Goal: Use online tool/utility: Utilize a website feature to perform a specific function

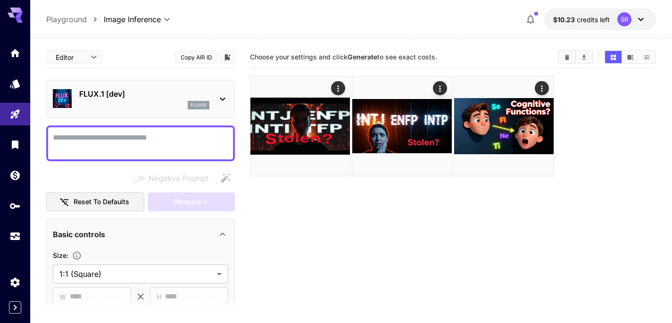
click at [177, 95] on p "FLUX.1 [dev]" at bounding box center [144, 93] width 130 height 11
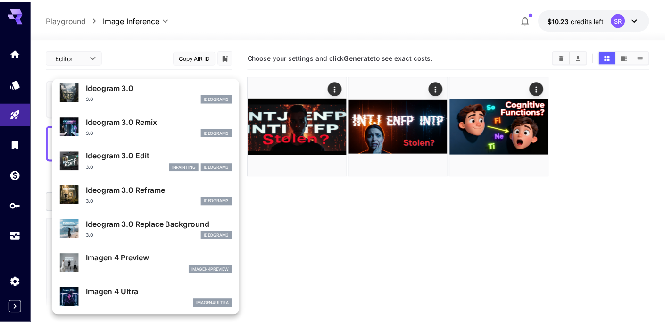
scroll to position [310, 0]
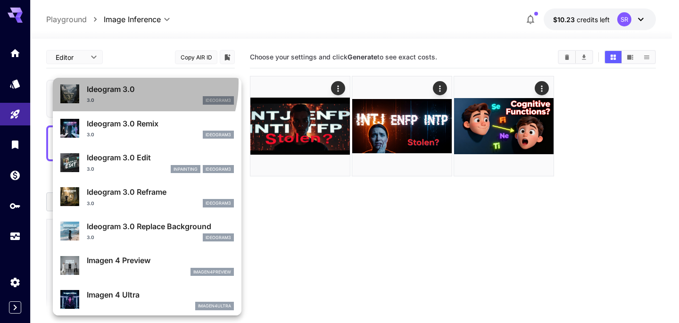
click at [121, 83] on p "Ideogram 3.0" at bounding box center [160, 88] width 147 height 11
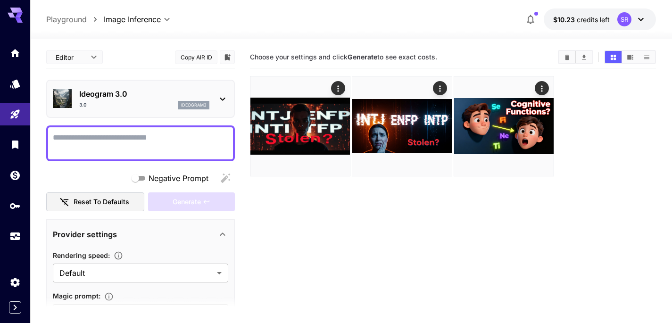
click at [110, 140] on textarea "Negative Prompt" at bounding box center [140, 143] width 175 height 23
paste textarea "**********"
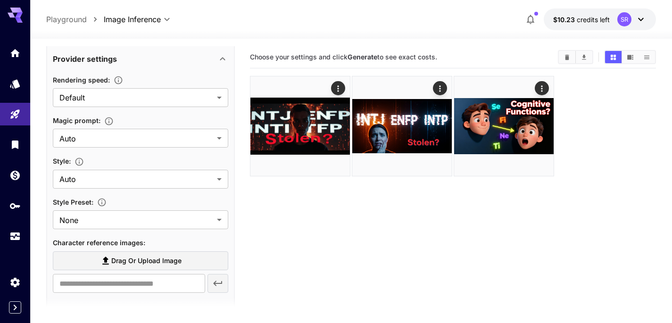
scroll to position [26, 0]
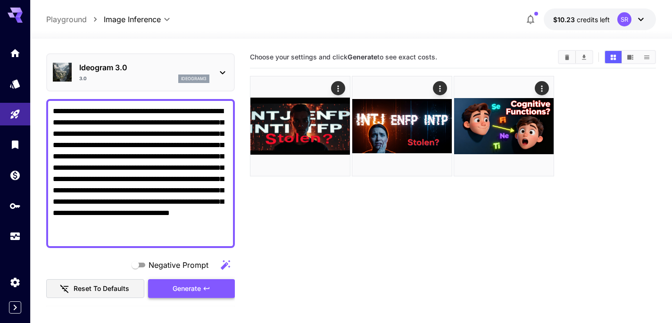
click at [191, 283] on span "Generate" at bounding box center [187, 289] width 28 height 12
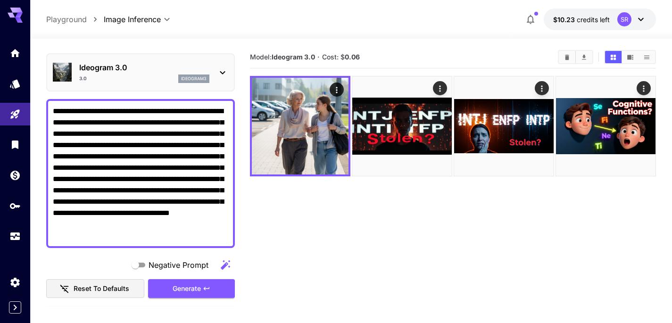
click at [87, 111] on textarea "**********" at bounding box center [140, 174] width 175 height 136
click at [59, 111] on textarea "**********" at bounding box center [140, 174] width 175 height 136
click at [134, 146] on textarea "**********" at bounding box center [140, 174] width 175 height 136
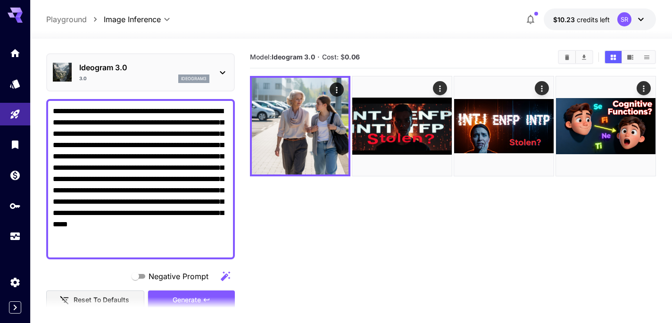
scroll to position [280, 0]
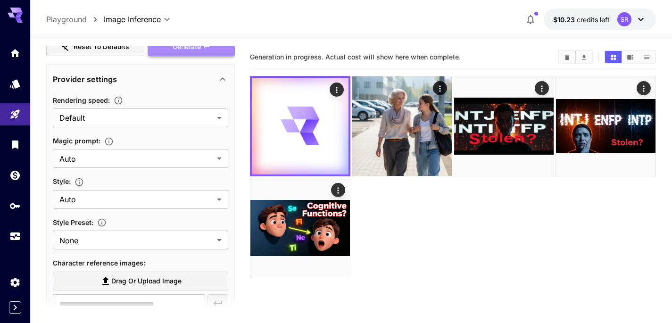
click at [175, 53] on button "Generate" at bounding box center [191, 46] width 87 height 19
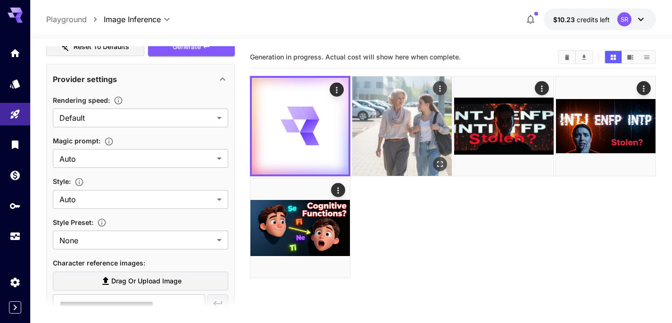
click at [412, 95] on img at bounding box center [402, 126] width 100 height 100
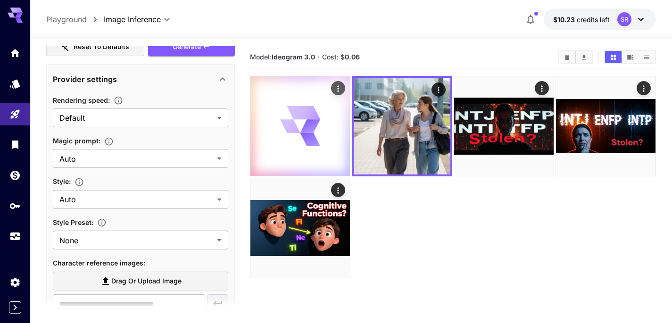
click at [289, 123] on icon at bounding box center [290, 125] width 20 height 13
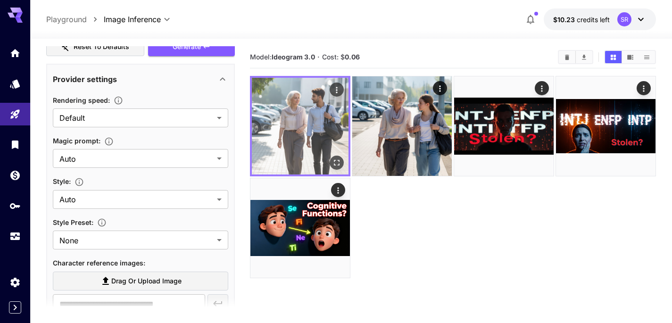
click at [283, 125] on img at bounding box center [300, 126] width 97 height 97
click at [341, 165] on icon "Open in fullscreen" at bounding box center [336, 162] width 9 height 9
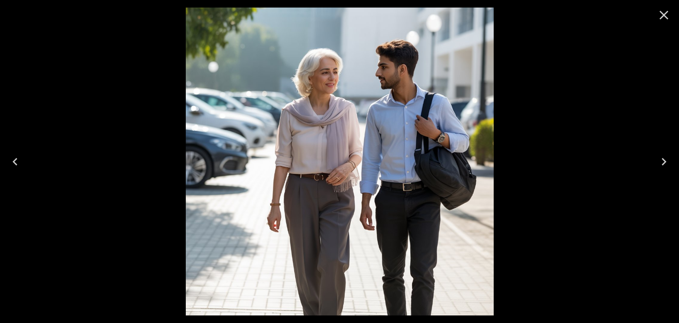
click at [570, 102] on div at bounding box center [339, 161] width 679 height 323
click at [663, 19] on icon "Close" at bounding box center [664, 15] width 15 height 15
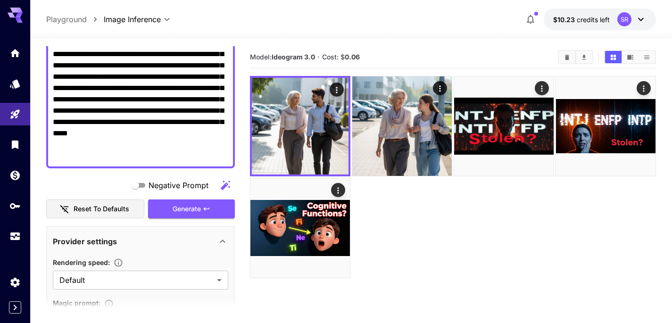
scroll to position [0, 0]
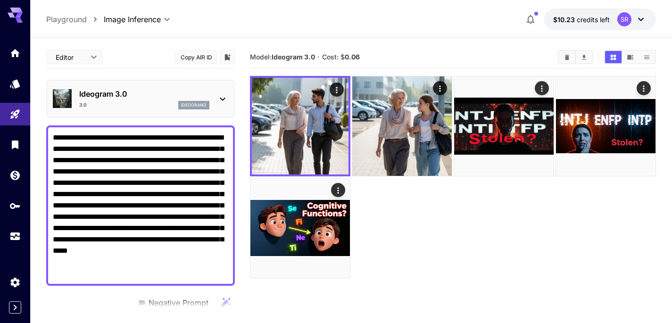
click at [216, 137] on textarea "**********" at bounding box center [140, 205] width 175 height 147
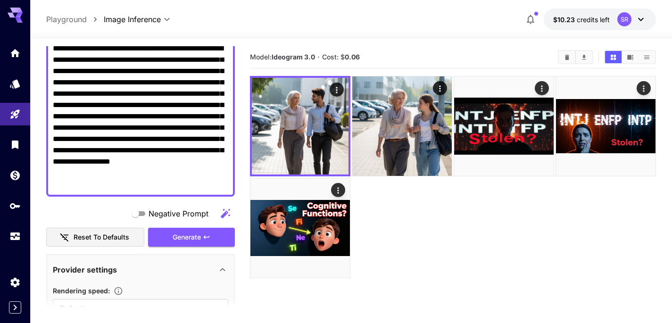
scroll to position [93, 0]
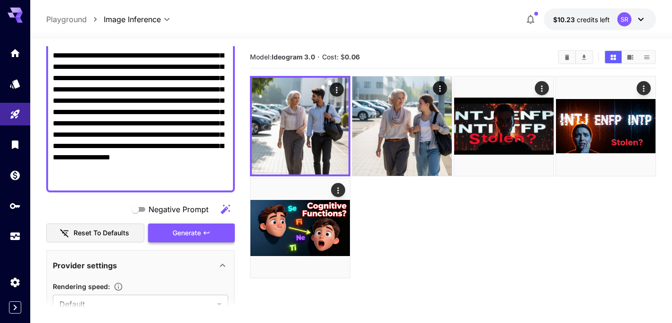
click at [195, 228] on span "Generate" at bounding box center [187, 233] width 28 height 12
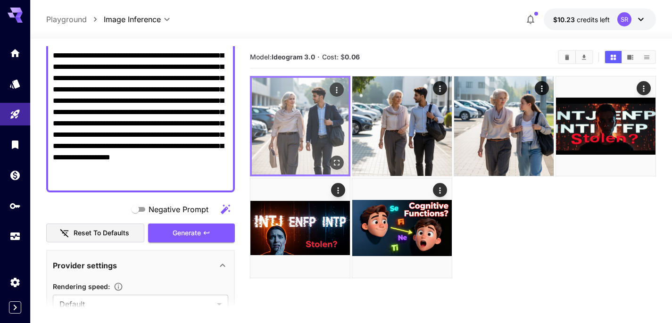
click at [298, 99] on img at bounding box center [300, 126] width 97 height 97
click at [294, 103] on img at bounding box center [300, 126] width 97 height 97
click at [295, 125] on img at bounding box center [300, 126] width 97 height 97
click at [337, 159] on icon "Open in fullscreen" at bounding box center [336, 162] width 9 height 9
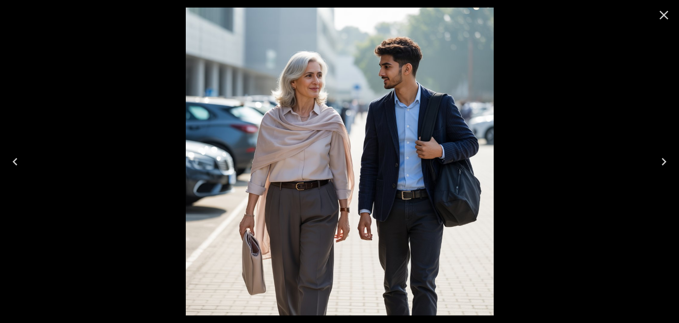
click at [672, 14] on button "Close" at bounding box center [664, 15] width 23 height 23
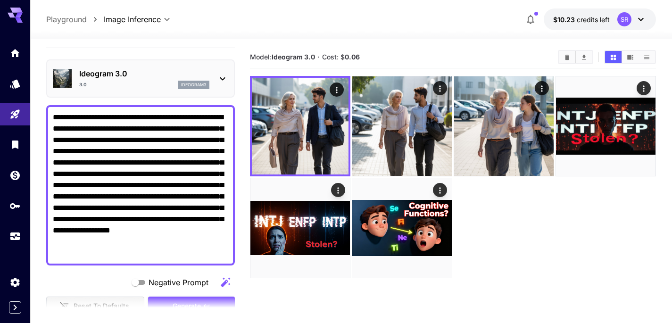
scroll to position [0, 0]
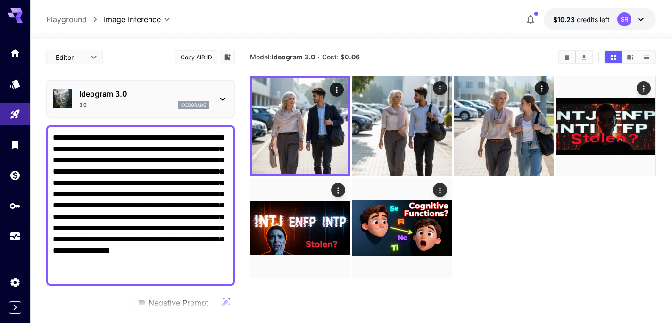
click at [63, 149] on textarea "**********" at bounding box center [140, 205] width 175 height 147
click at [116, 158] on textarea "**********" at bounding box center [140, 205] width 175 height 147
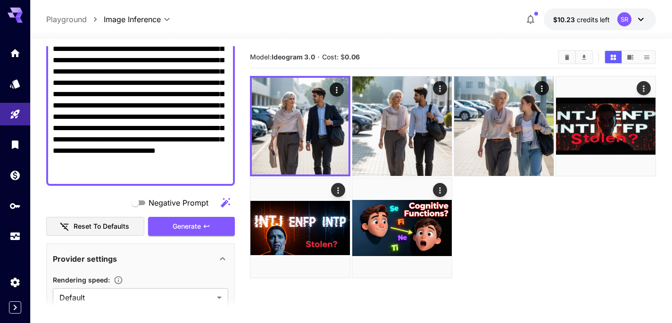
scroll to position [100, 0]
click at [167, 232] on button "Generate" at bounding box center [191, 226] width 87 height 19
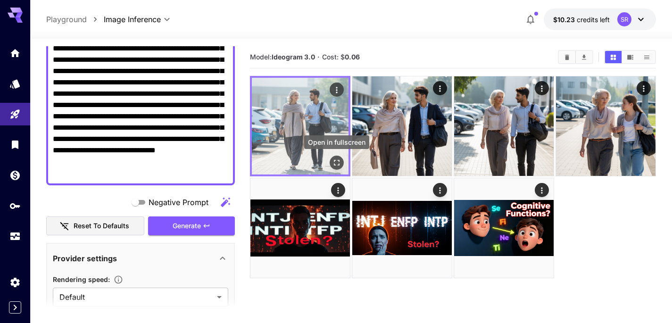
click at [333, 156] on button "Open in fullscreen" at bounding box center [337, 163] width 14 height 14
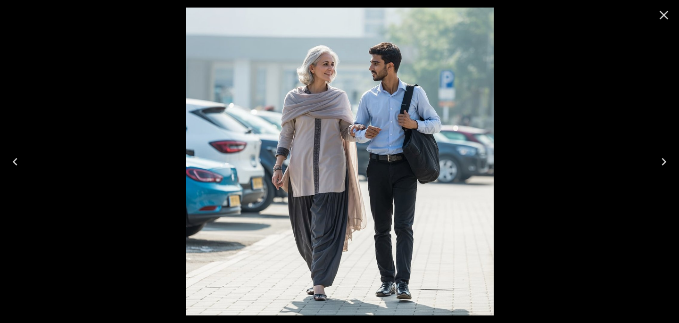
click at [661, 17] on icon "Close" at bounding box center [664, 15] width 9 height 9
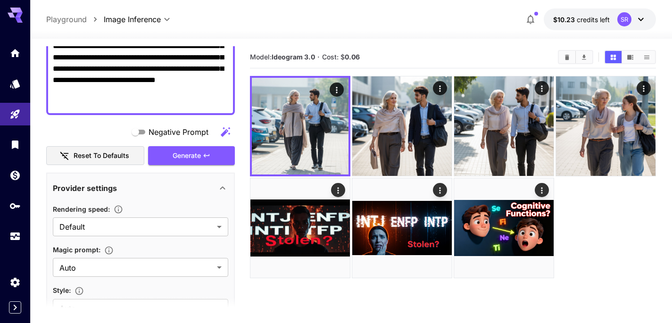
scroll to position [243, 0]
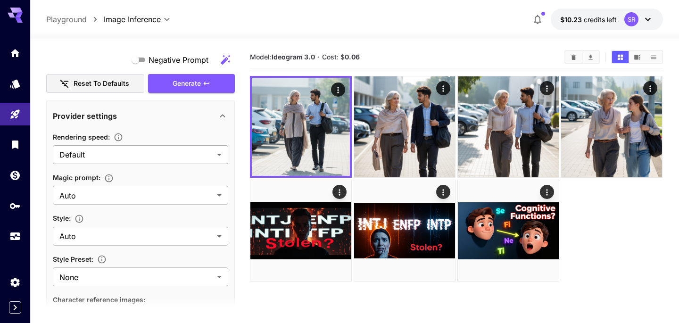
click at [99, 157] on body "**********" at bounding box center [339, 199] width 679 height 398
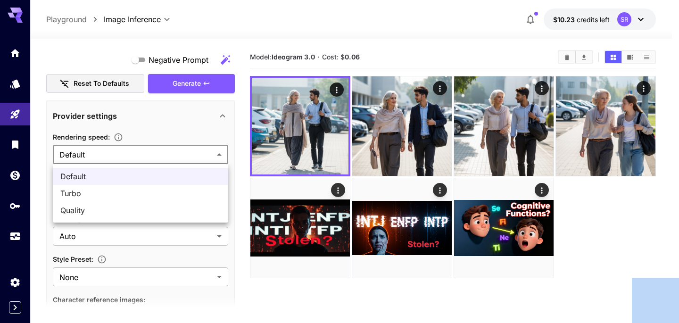
click at [99, 157] on div at bounding box center [339, 161] width 679 height 323
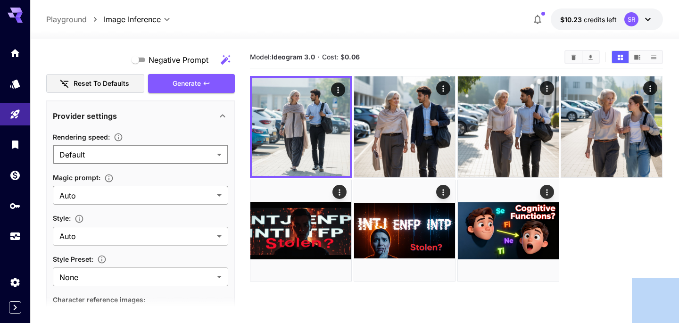
click at [99, 194] on body "**********" at bounding box center [339, 199] width 679 height 398
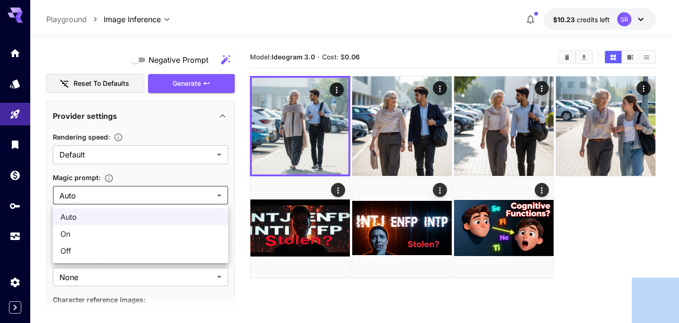
click at [99, 194] on div at bounding box center [339, 161] width 679 height 323
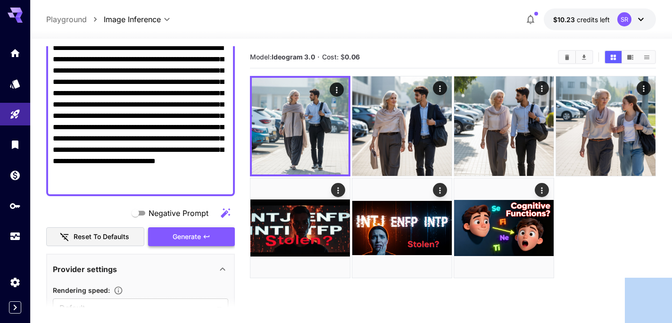
scroll to position [90, 0]
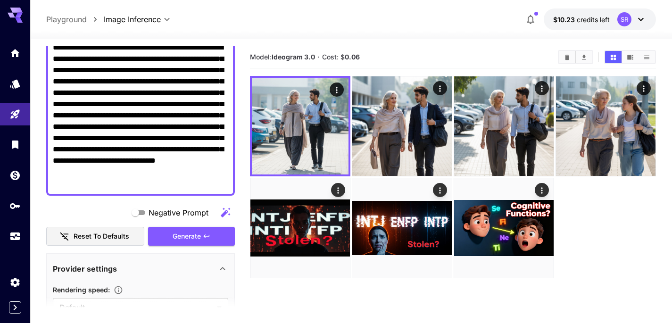
click at [215, 182] on textarea "**********" at bounding box center [140, 115] width 175 height 147
drag, startPoint x: 136, startPoint y: 172, endPoint x: 206, endPoint y: 170, distance: 69.4
click at [207, 171] on textarea "**********" at bounding box center [140, 115] width 175 height 147
click at [185, 233] on span "Generate" at bounding box center [187, 237] width 28 height 12
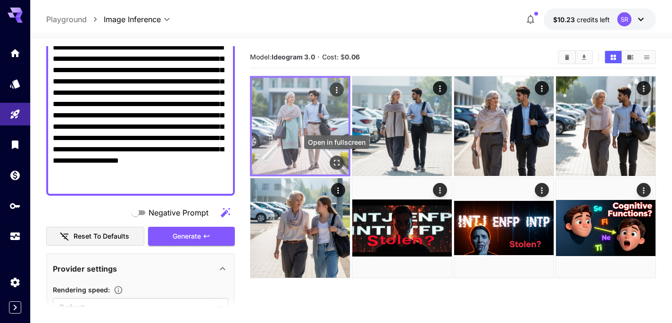
click at [333, 163] on icon "Open in fullscreen" at bounding box center [336, 162] width 9 height 9
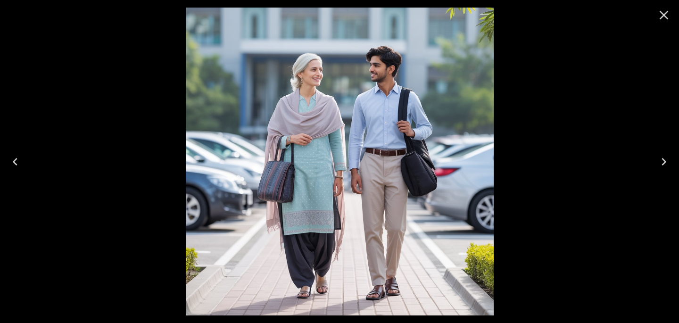
click at [662, 11] on icon "Close" at bounding box center [664, 15] width 15 height 15
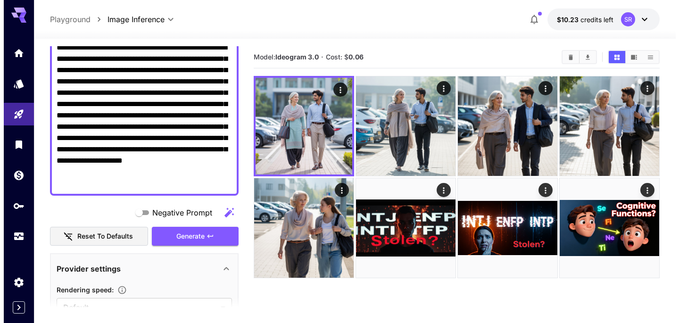
scroll to position [0, 0]
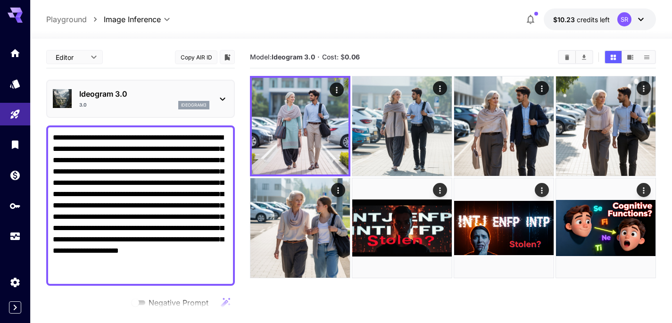
click at [153, 109] on div "Ideogram 3.0 3.0 ideogram3" at bounding box center [140, 98] width 175 height 29
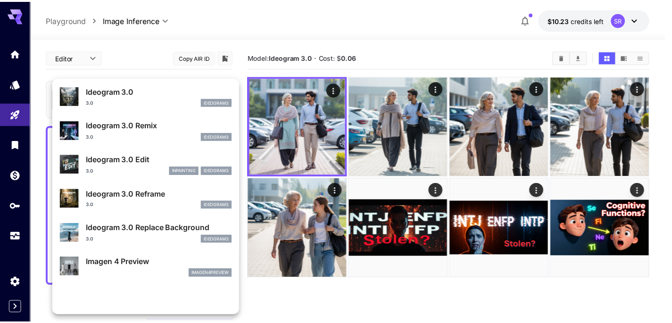
scroll to position [356, 0]
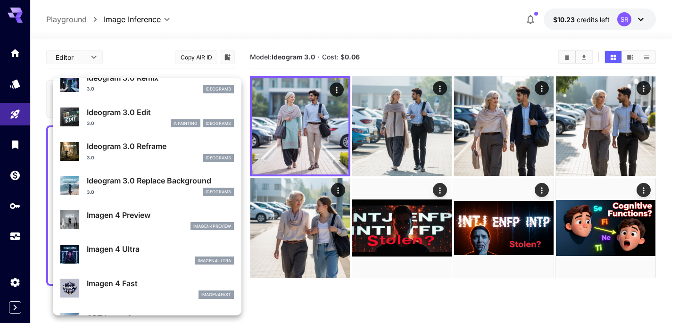
click at [111, 245] on p "Imagen 4 Ultra" at bounding box center [160, 248] width 147 height 11
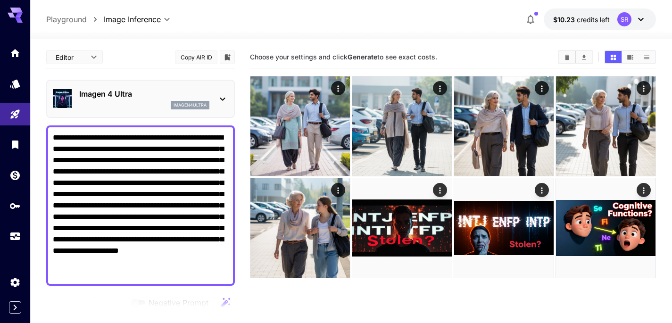
scroll to position [221, 0]
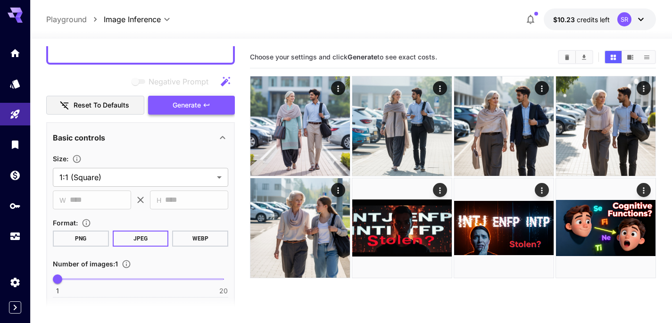
click at [165, 102] on button "Generate" at bounding box center [191, 105] width 87 height 19
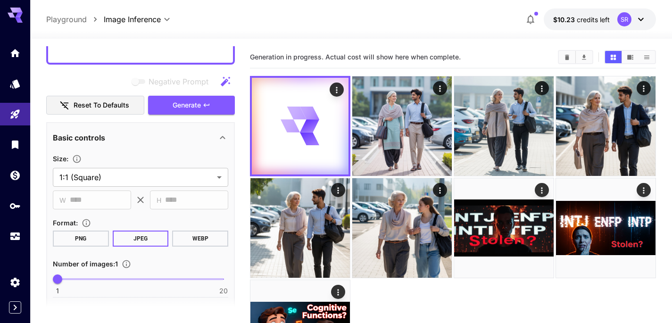
scroll to position [219, 0]
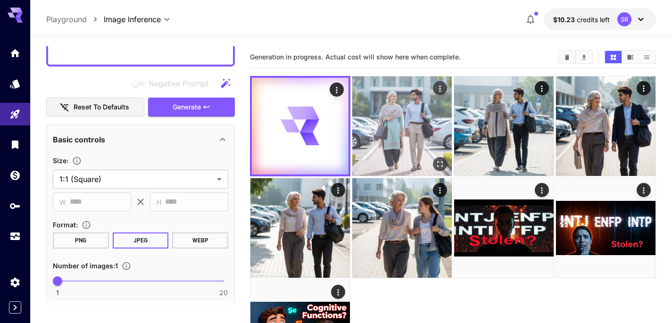
click at [388, 104] on img at bounding box center [402, 126] width 100 height 100
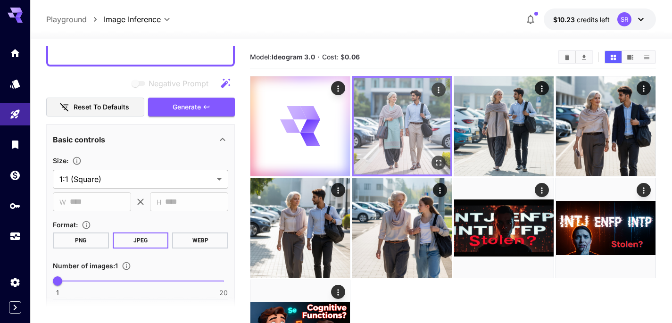
click at [388, 104] on img at bounding box center [402, 126] width 97 height 97
click at [440, 166] on icon "Open in fullscreen" at bounding box center [438, 162] width 9 height 9
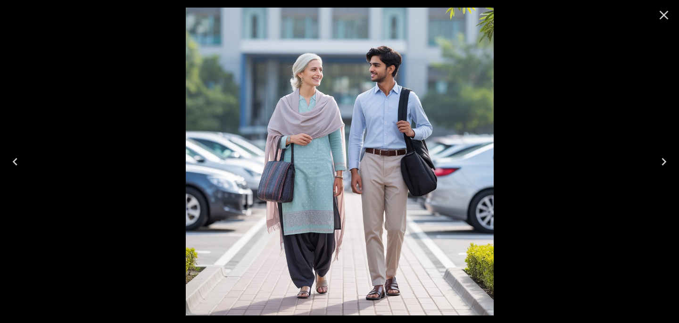
click at [665, 18] on icon "Close" at bounding box center [664, 15] width 15 height 15
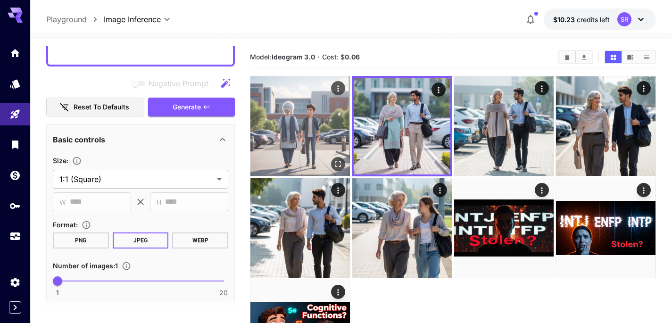
click at [301, 116] on img at bounding box center [300, 126] width 100 height 100
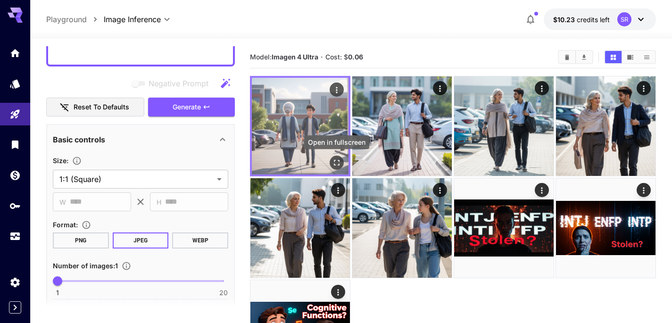
click at [338, 160] on icon "Open in fullscreen" at bounding box center [337, 163] width 6 height 6
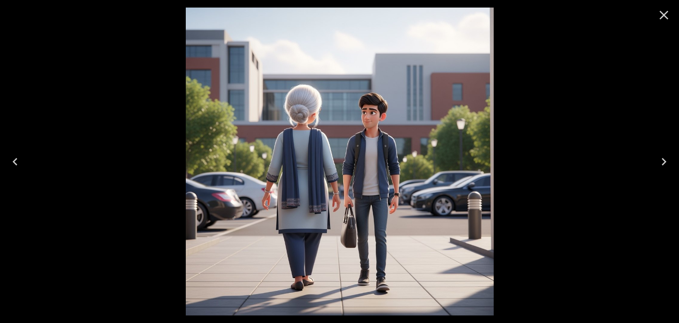
click at [666, 11] on icon "Close" at bounding box center [664, 15] width 15 height 15
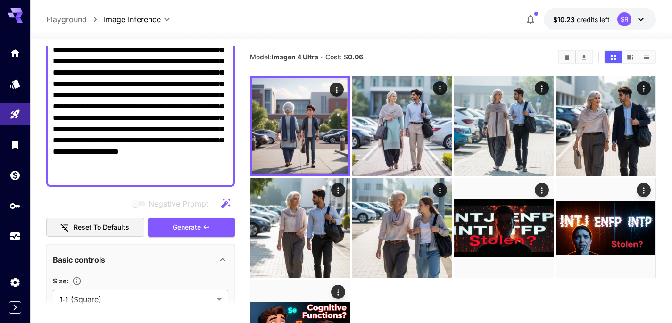
scroll to position [0, 0]
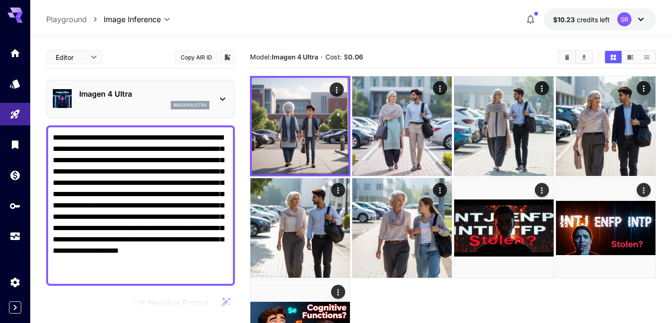
drag, startPoint x: 110, startPoint y: 146, endPoint x: 54, endPoint y: 148, distance: 56.1
click at [54, 148] on textarea "**********" at bounding box center [140, 205] width 175 height 147
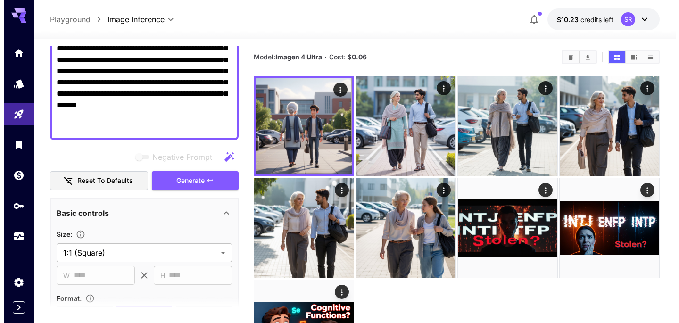
scroll to position [150, 0]
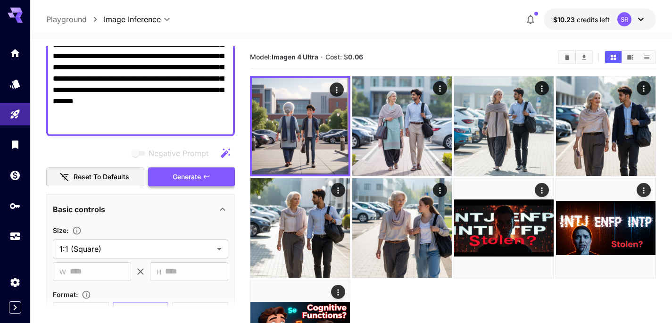
click at [198, 181] on span "Generate" at bounding box center [187, 177] width 28 height 12
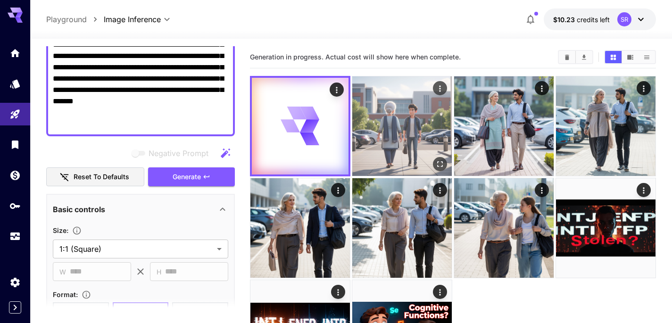
click at [384, 125] on img at bounding box center [402, 126] width 100 height 100
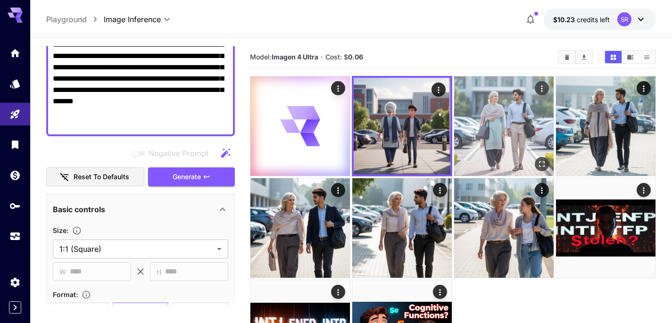
click at [491, 118] on img at bounding box center [504, 126] width 100 height 100
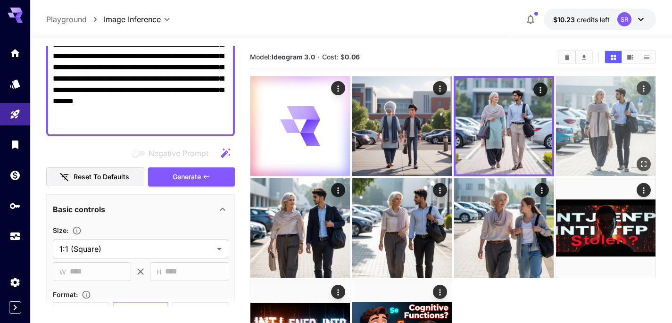
click at [607, 114] on img at bounding box center [606, 126] width 100 height 100
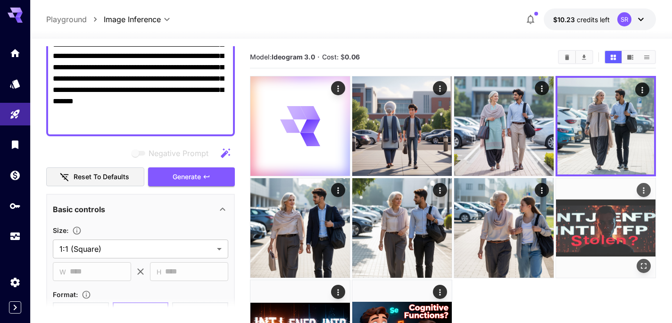
click at [581, 226] on img at bounding box center [606, 228] width 100 height 100
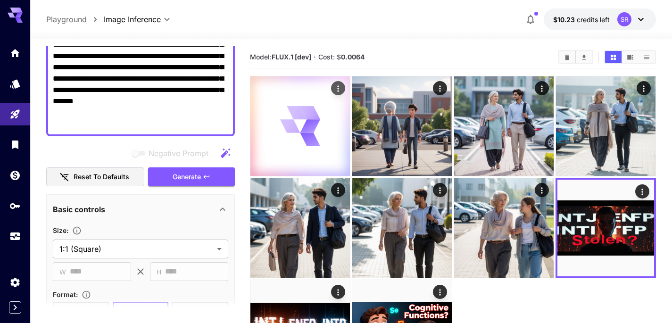
click at [292, 132] on icon at bounding box center [290, 125] width 20 height 13
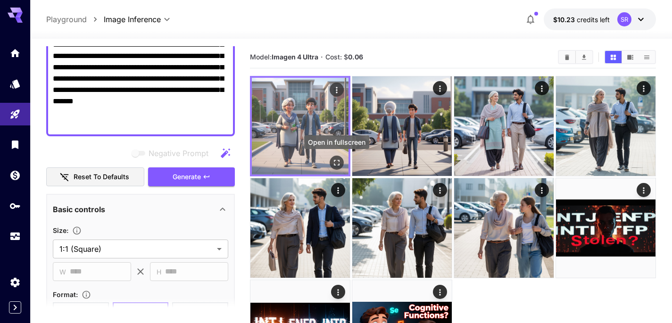
click at [336, 161] on icon "Open in fullscreen" at bounding box center [336, 162] width 9 height 9
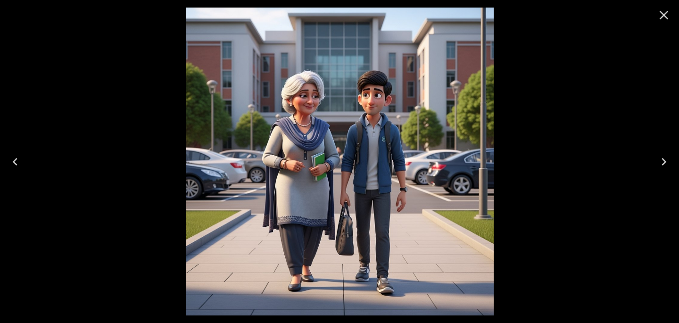
click at [663, 11] on icon "Close" at bounding box center [664, 15] width 15 height 15
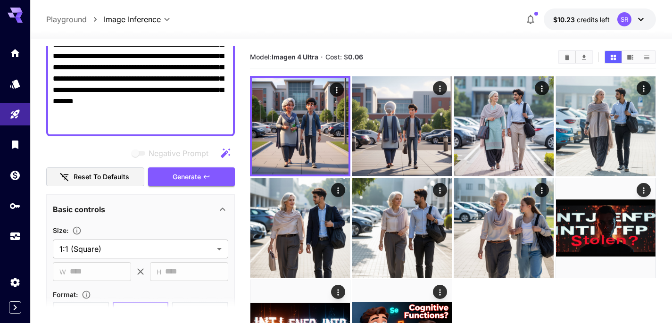
click at [129, 122] on textarea "**********" at bounding box center [140, 56] width 175 height 147
type textarea "**********"
click at [175, 175] on span "Generate" at bounding box center [187, 177] width 28 height 12
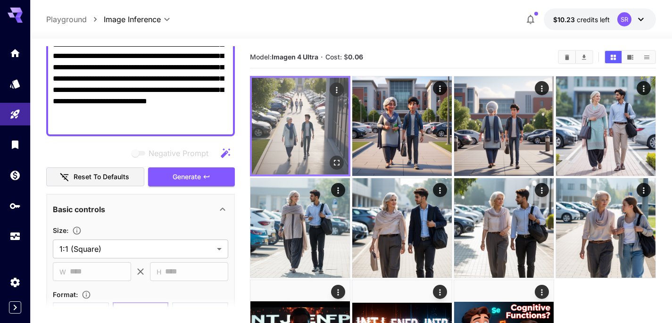
click at [291, 131] on img at bounding box center [300, 126] width 97 height 97
click at [338, 162] on icon "Open in fullscreen" at bounding box center [336, 162] width 9 height 9
